Goal: Information Seeking & Learning: Learn about a topic

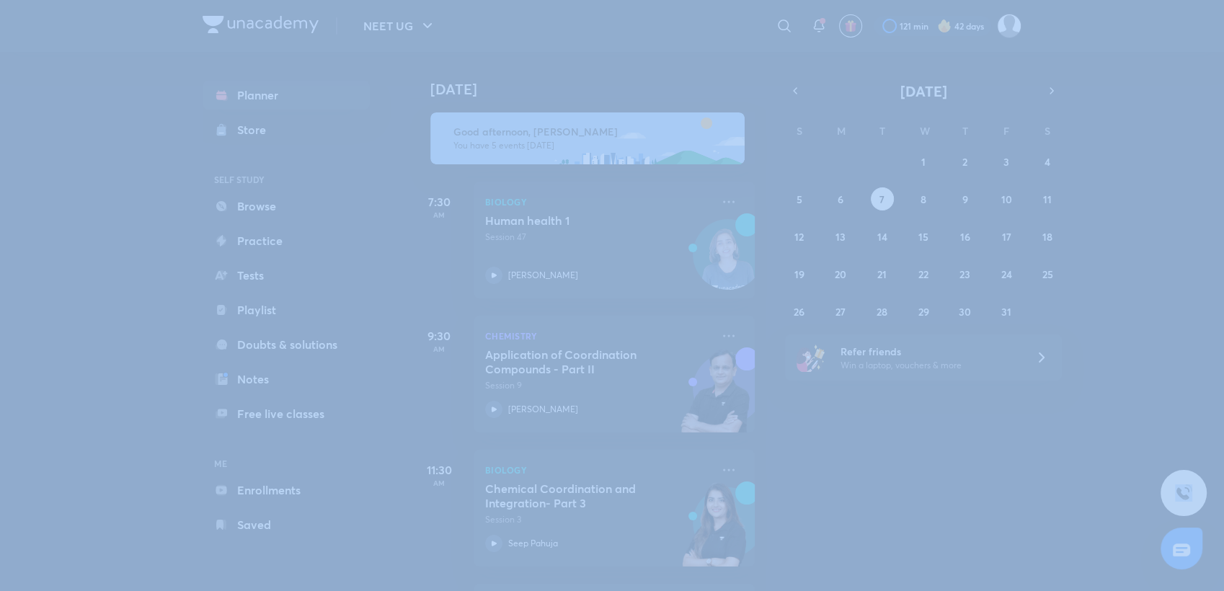
scroll to position [167, 14]
